Goal: Information Seeking & Learning: Understand process/instructions

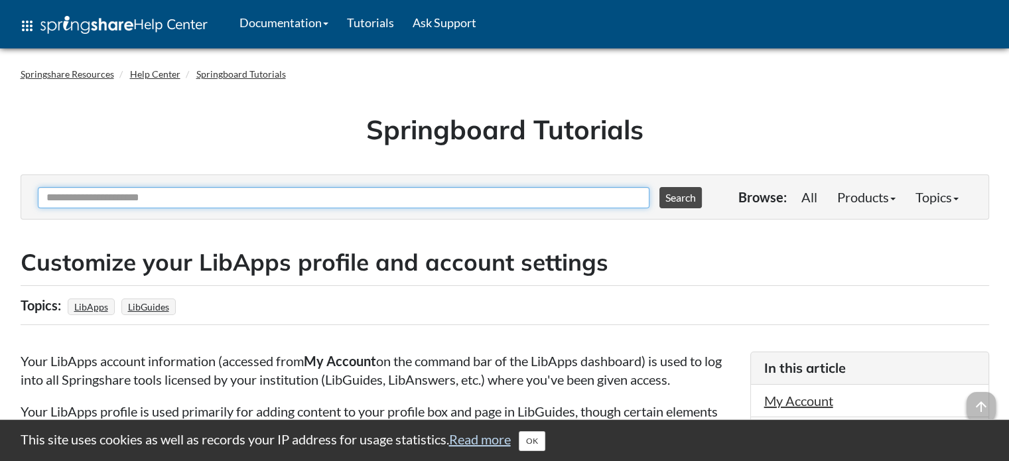
click at [149, 198] on input "Ask Another Question" at bounding box center [344, 197] width 612 height 21
type input "**********"
click at [660, 187] on button "Search" at bounding box center [681, 197] width 42 height 21
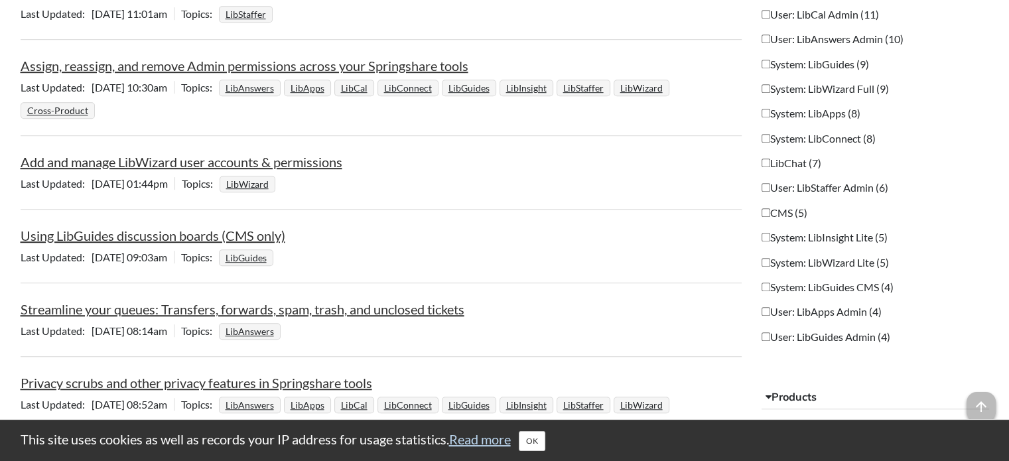
scroll to position [807, 0]
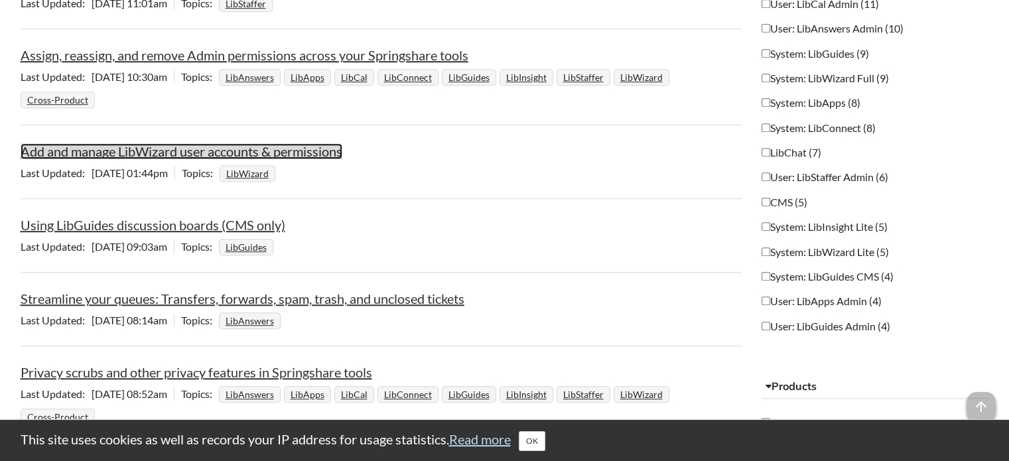
click at [318, 146] on link "Add and manage LibWizard user accounts & permissions" at bounding box center [182, 151] width 322 height 16
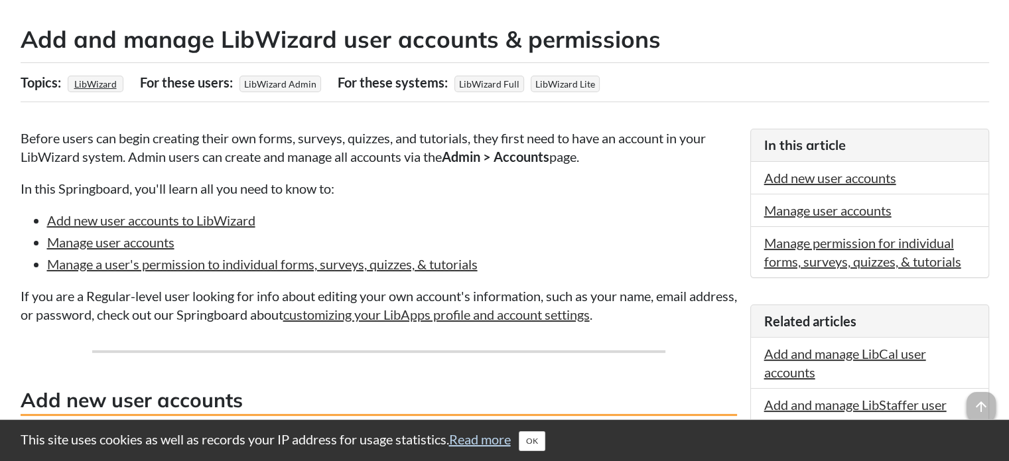
scroll to position [321, 0]
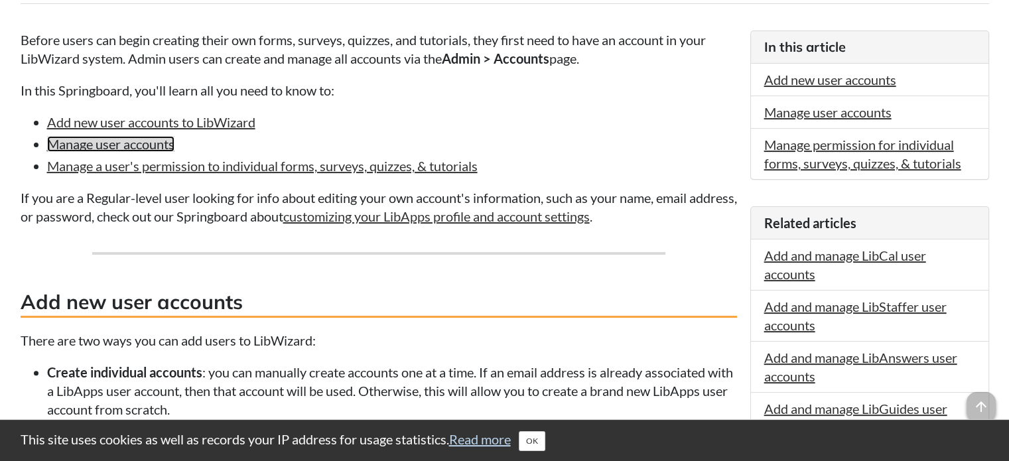
click at [145, 137] on link "Manage user accounts" at bounding box center [110, 144] width 127 height 16
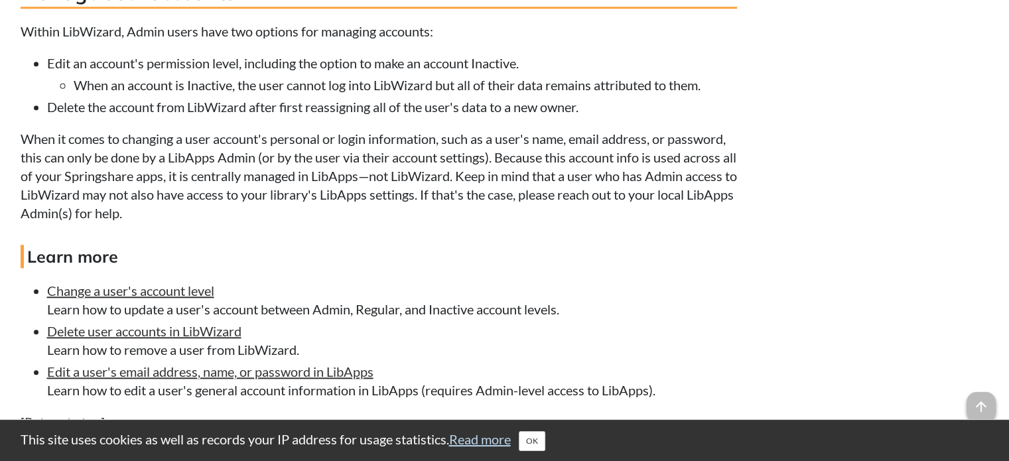
scroll to position [1406, 0]
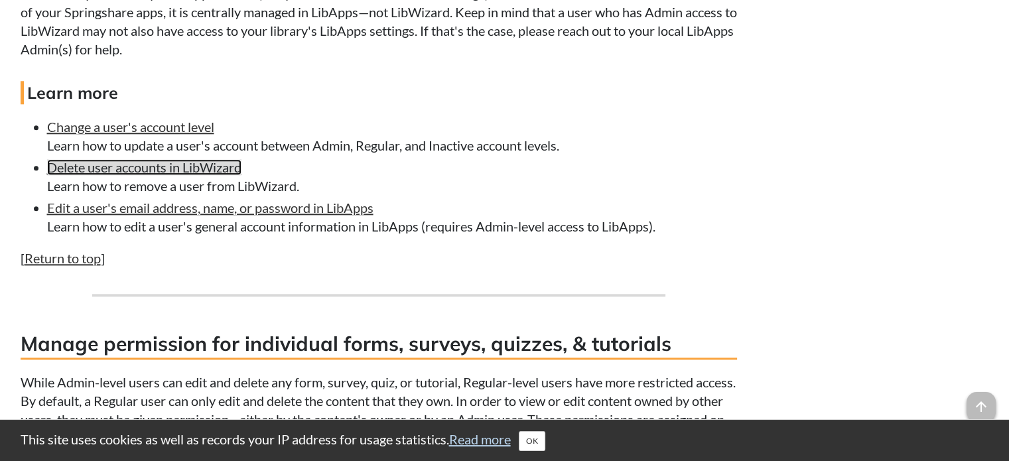
click at [183, 175] on link "Delete user accounts in LibWizard" at bounding box center [144, 167] width 194 height 16
